Goal: Task Accomplishment & Management: Use online tool/utility

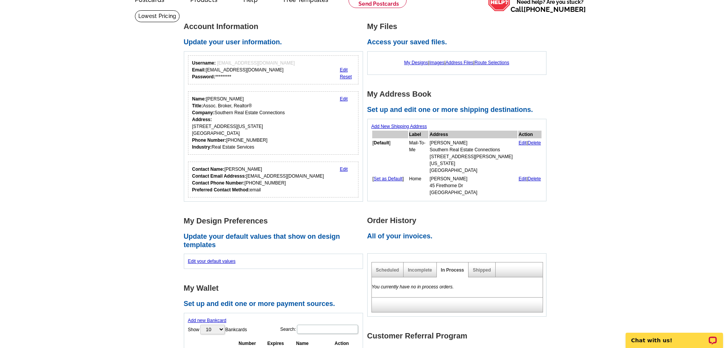
scroll to position [38, 0]
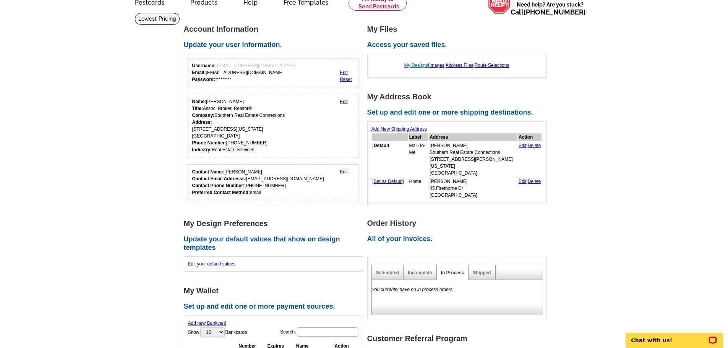
click at [406, 64] on link "My Designs" at bounding box center [416, 65] width 24 height 5
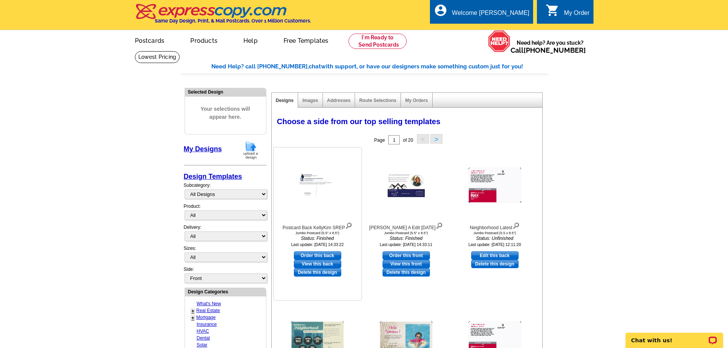
click at [309, 180] on img at bounding box center [317, 185] width 38 height 24
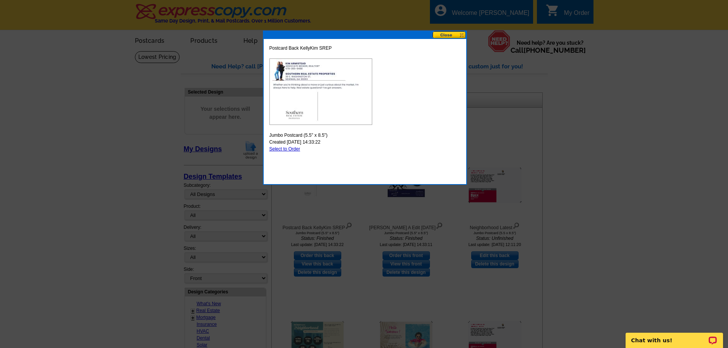
click at [446, 34] on button at bounding box center [449, 34] width 34 height 7
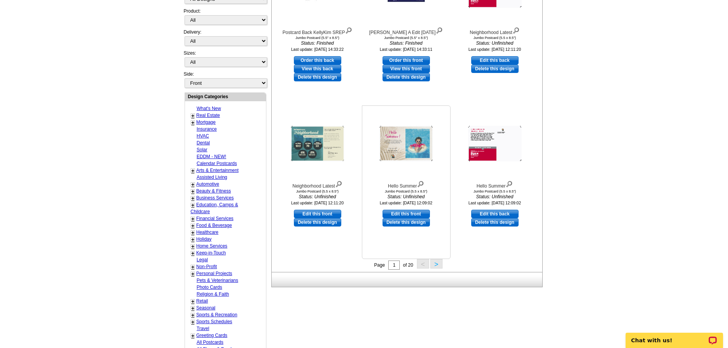
scroll to position [229, 0]
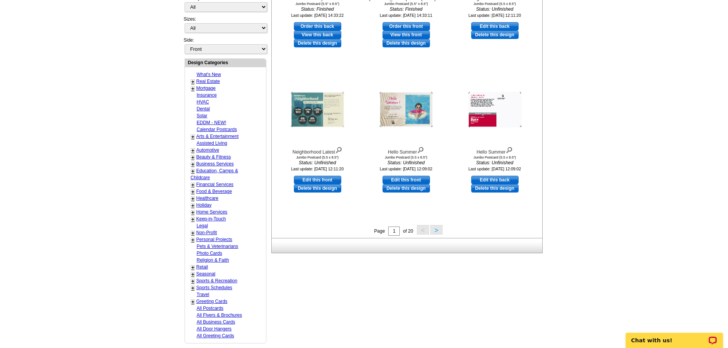
click at [434, 232] on button ">" at bounding box center [436, 230] width 12 height 10
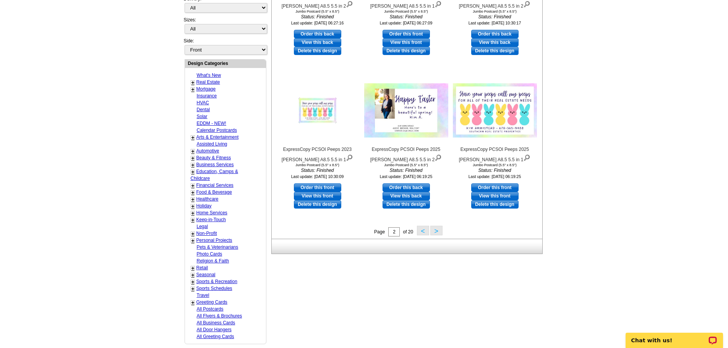
scroll to position [228, 0]
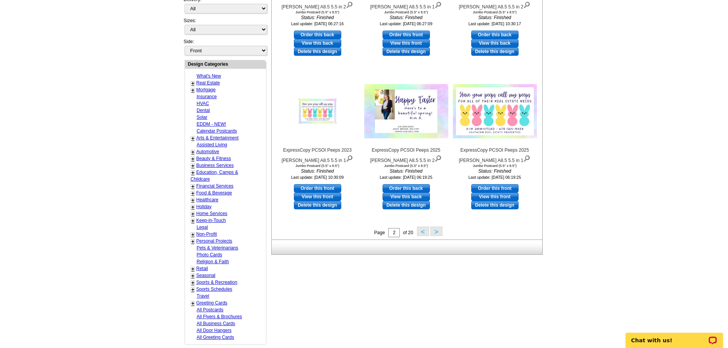
click at [435, 233] on button ">" at bounding box center [436, 232] width 12 height 10
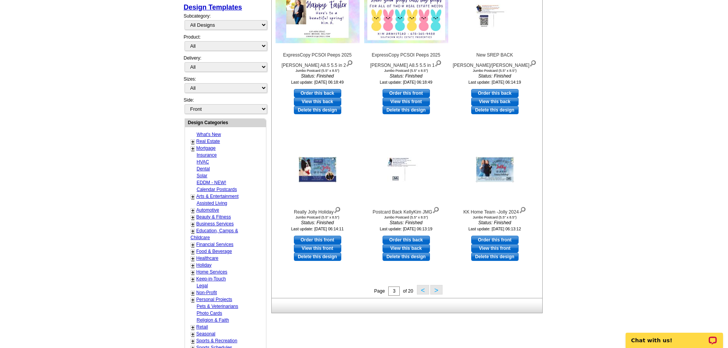
scroll to position [342, 0]
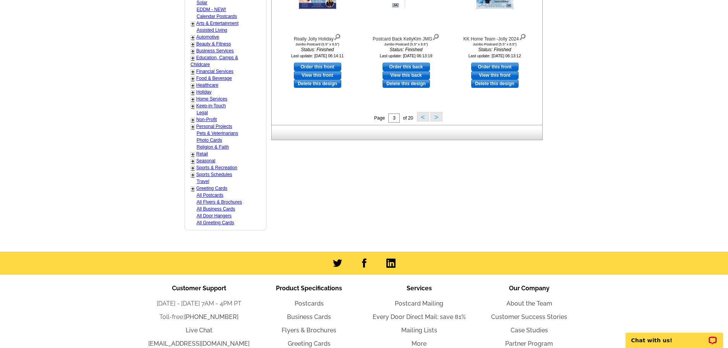
click at [436, 117] on button ">" at bounding box center [436, 117] width 12 height 10
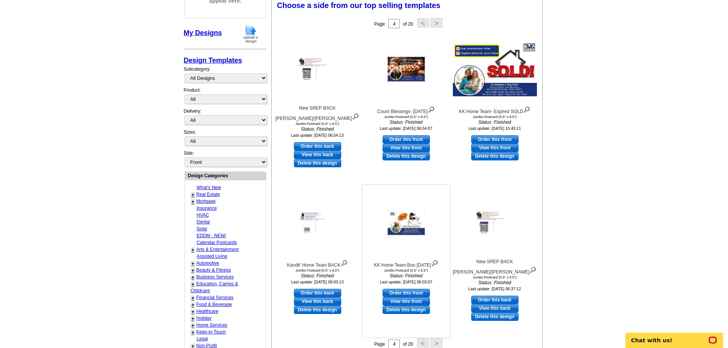
scroll to position [113, 0]
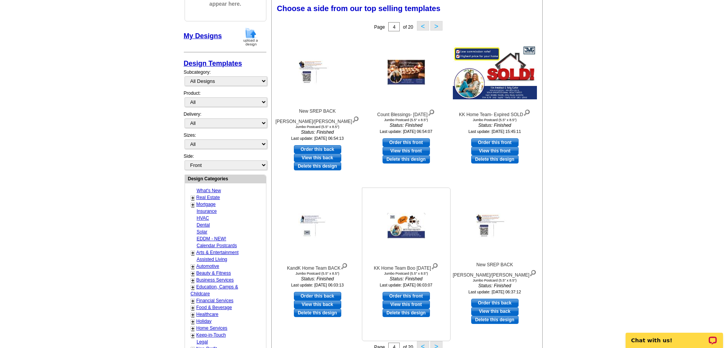
click at [398, 220] on img at bounding box center [406, 226] width 38 height 26
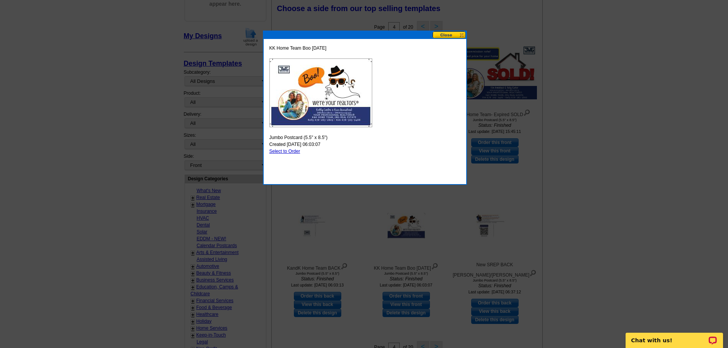
click at [445, 35] on button at bounding box center [449, 34] width 34 height 7
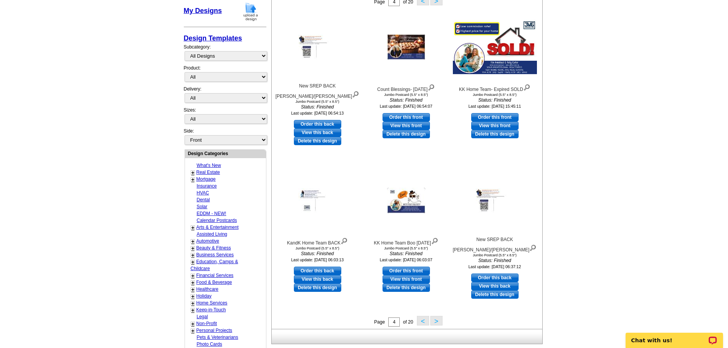
scroll to position [151, 0]
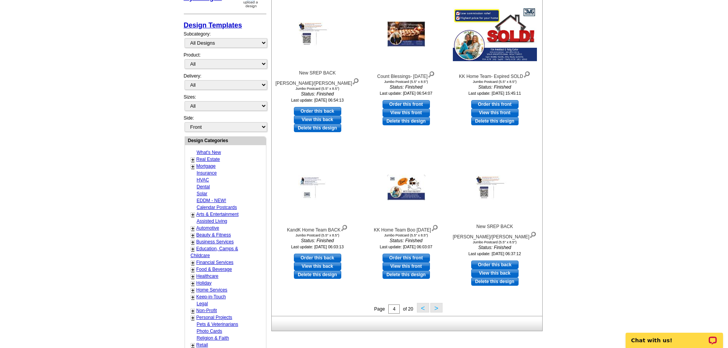
click at [435, 311] on button ">" at bounding box center [436, 308] width 12 height 10
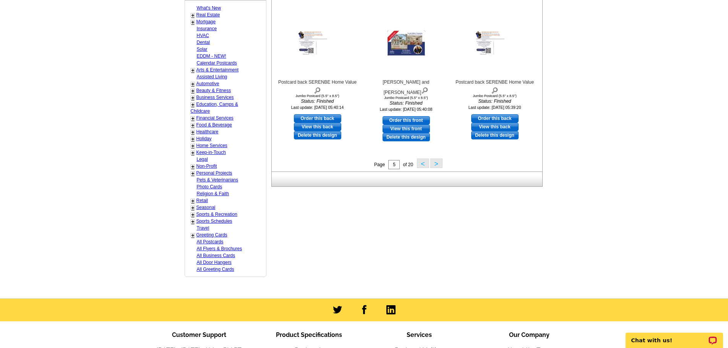
scroll to position [295, 0]
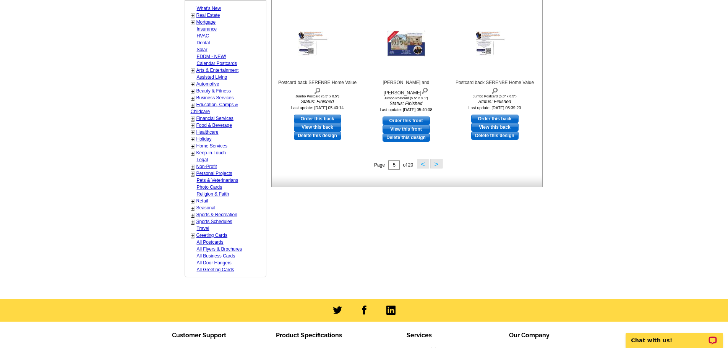
click at [439, 167] on button ">" at bounding box center [436, 164] width 12 height 10
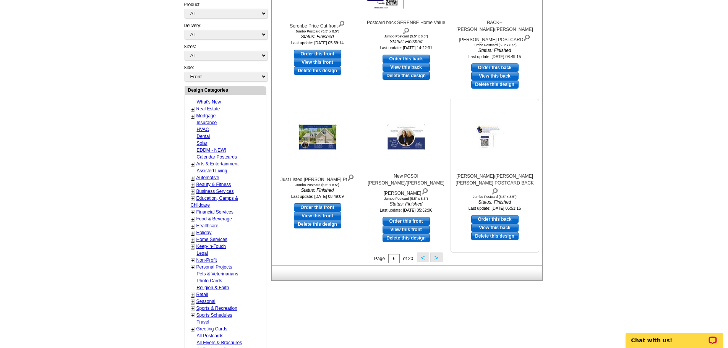
scroll to position [380, 0]
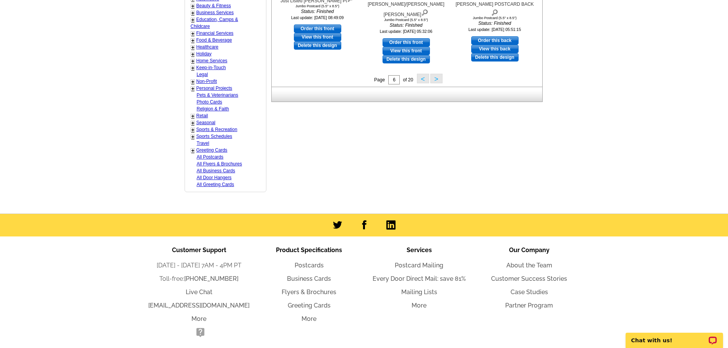
click at [434, 81] on button ">" at bounding box center [436, 79] width 12 height 10
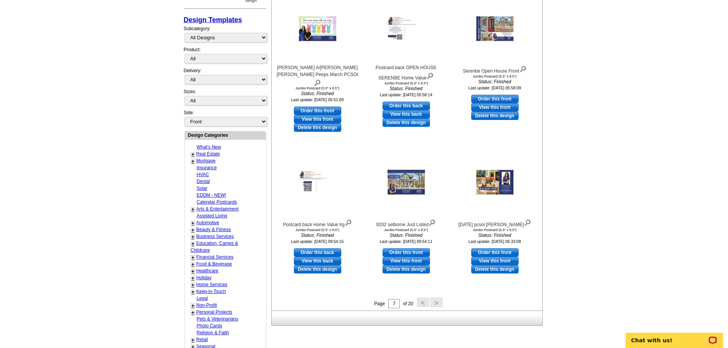
scroll to position [266, 0]
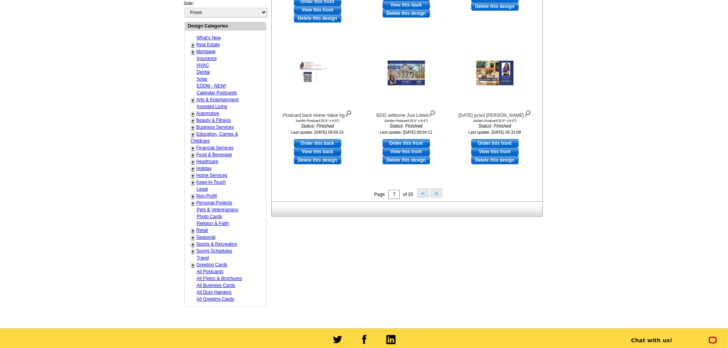
click at [436, 201] on div "Choose a side from our top selling templates Select one of the templates below …" at bounding box center [409, 23] width 274 height 355
click at [436, 191] on button ">" at bounding box center [436, 193] width 12 height 10
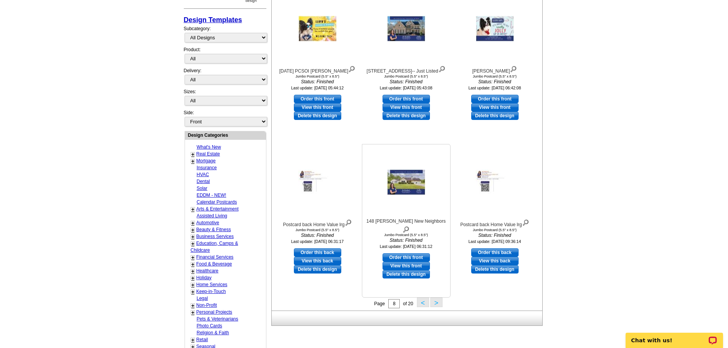
scroll to position [228, 0]
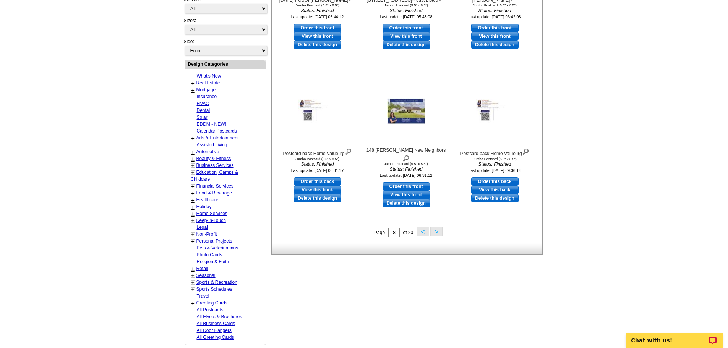
click at [436, 238] on div "Page 8 of 20 < >" at bounding box center [408, 232] width 270 height 11
click at [436, 230] on button ">" at bounding box center [436, 232] width 12 height 10
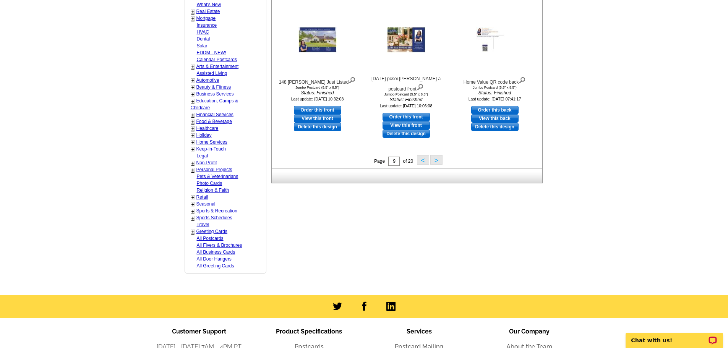
scroll to position [342, 0]
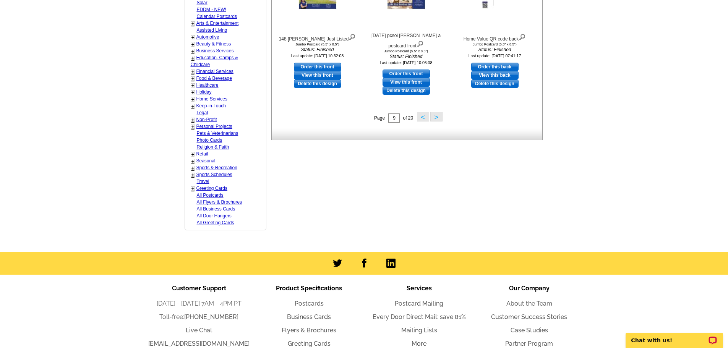
click at [435, 119] on button ">" at bounding box center [436, 117] width 12 height 10
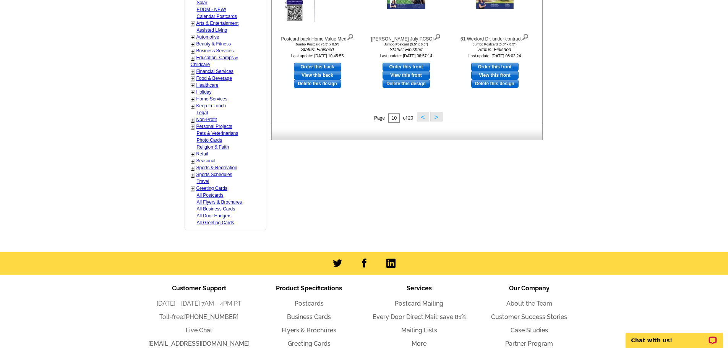
click at [439, 115] on button ">" at bounding box center [436, 117] width 12 height 10
click at [438, 117] on button ">" at bounding box center [436, 117] width 12 height 10
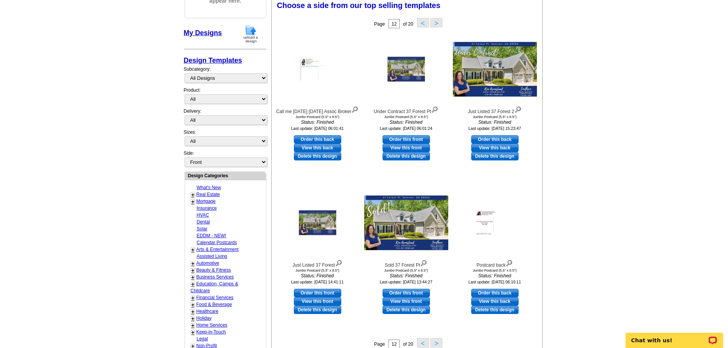
scroll to position [113, 0]
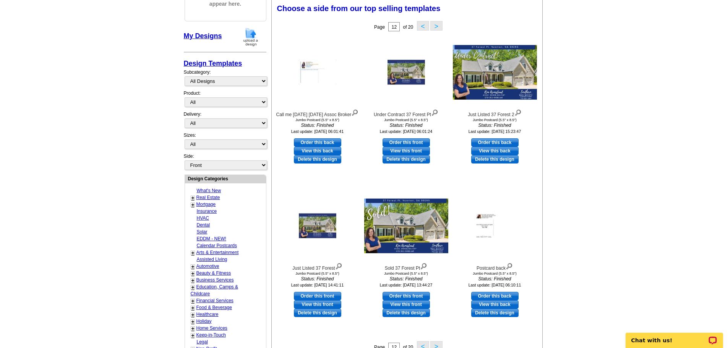
click at [193, 198] on link "+" at bounding box center [192, 198] width 3 height 6
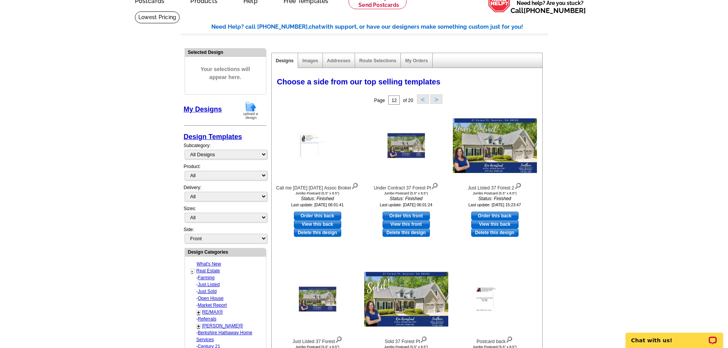
scroll to position [37, 0]
